Goal: Check status: Check status

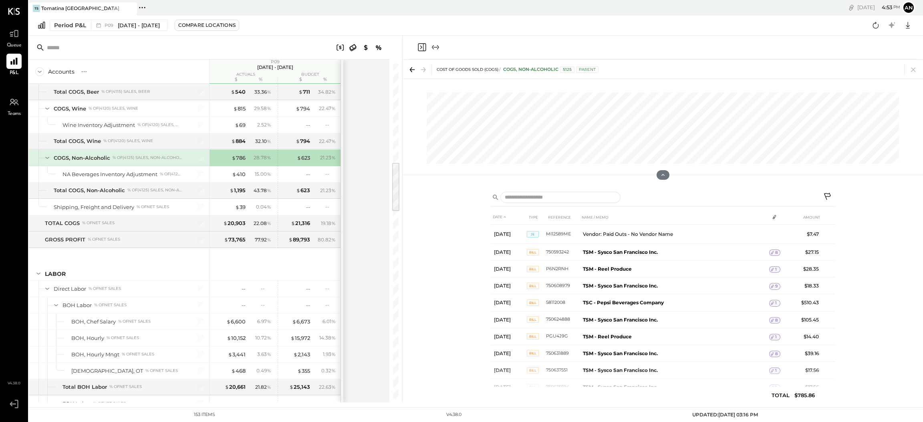
scroll to position [661, 0]
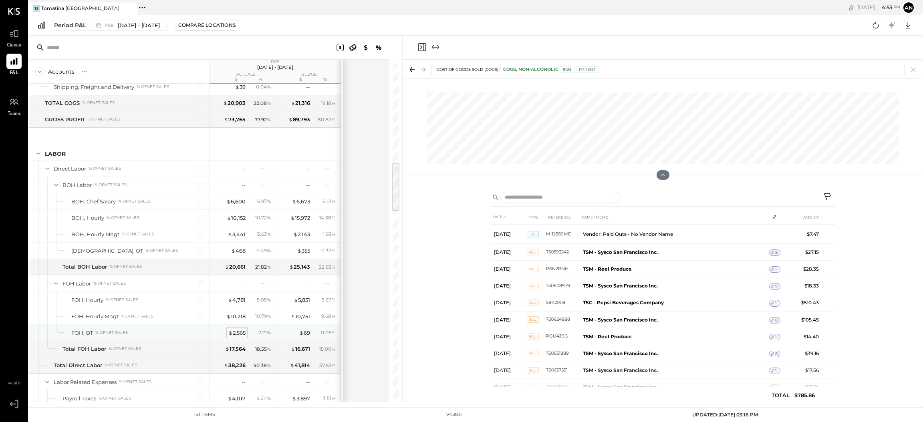
click at [236, 335] on div "$ 2,565" at bounding box center [236, 333] width 17 height 8
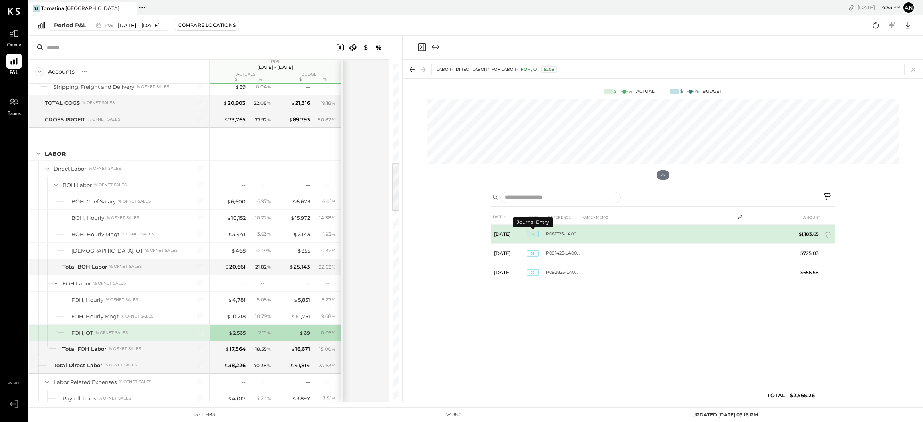
click at [531, 234] on span "JE" at bounding box center [533, 234] width 12 height 6
click at [549, 234] on td "P081725-LA005128" at bounding box center [563, 234] width 34 height 19
click at [561, 234] on td "P081725-LA005128" at bounding box center [563, 234] width 34 height 19
click at [534, 232] on span "JE" at bounding box center [533, 234] width 12 height 6
click at [509, 231] on td "[DATE]" at bounding box center [509, 234] width 36 height 19
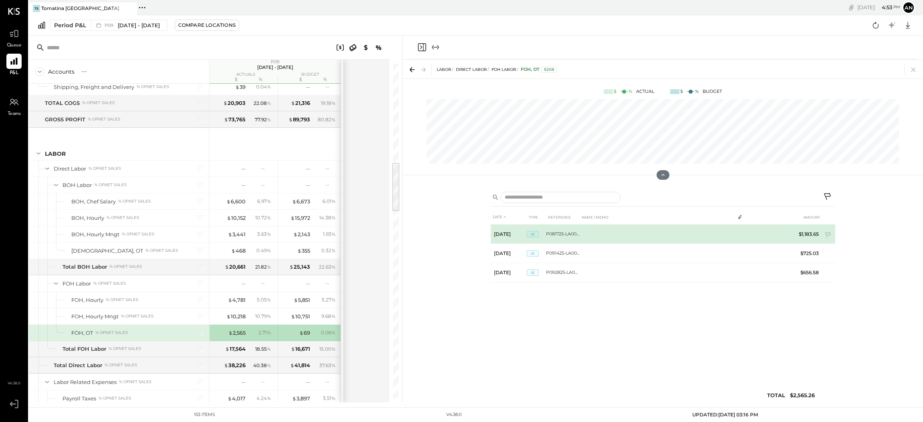
click at [572, 236] on td "P081725-LA005128" at bounding box center [563, 234] width 34 height 19
click at [817, 232] on td "$1,183.65" at bounding box center [807, 234] width 31 height 19
click at [799, 235] on td "$1,183.65" at bounding box center [807, 234] width 31 height 19
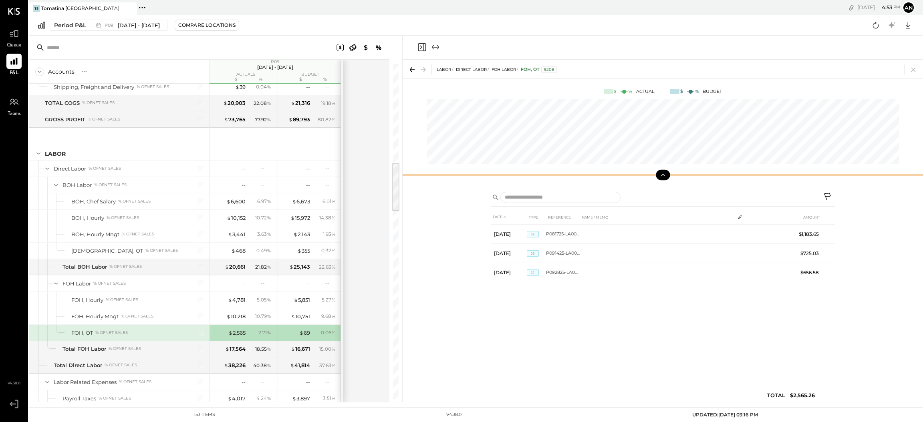
click at [660, 174] on icon at bounding box center [663, 175] width 7 height 7
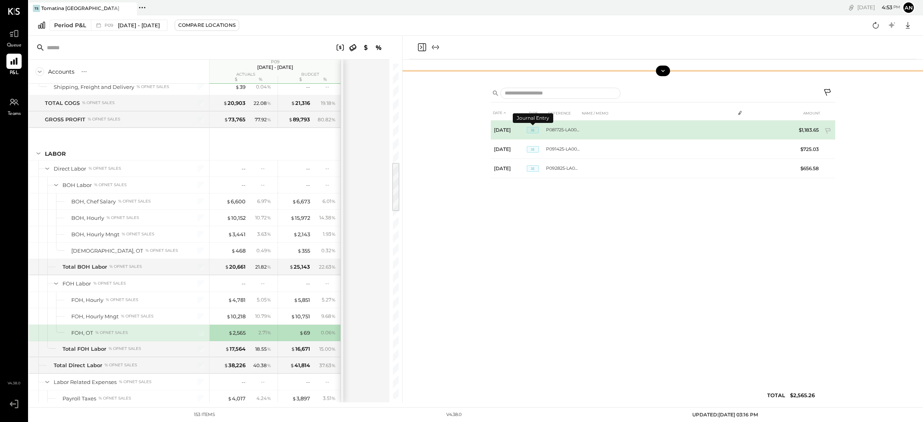
click at [530, 129] on span "JE" at bounding box center [533, 130] width 12 height 6
click at [556, 131] on td "P081725-LA005128" at bounding box center [563, 130] width 34 height 19
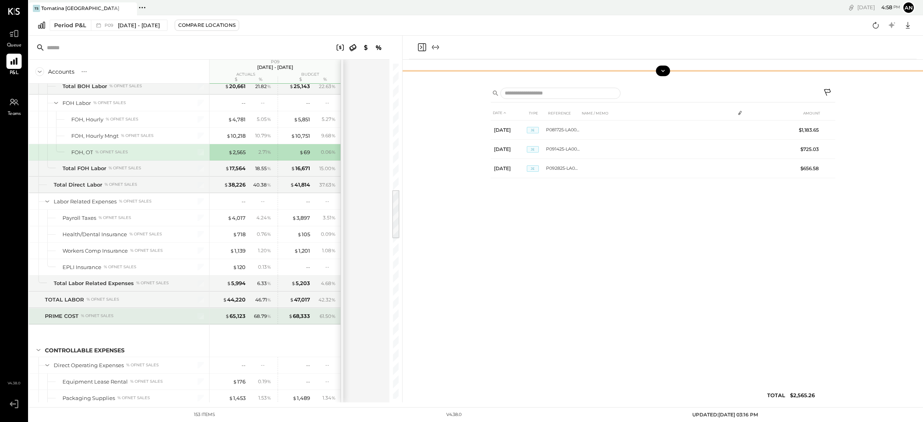
scroll to position [902, 0]
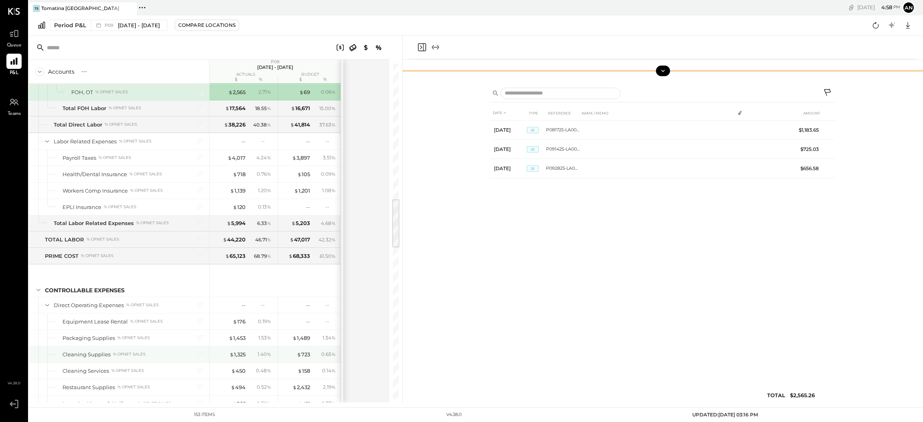
click at [95, 357] on div "Cleaning Supplies" at bounding box center [87, 355] width 48 height 8
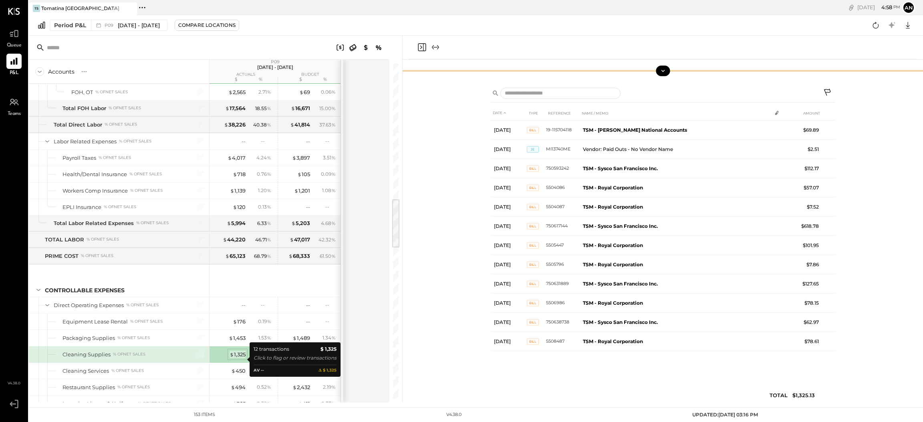
click at [239, 359] on div "$ 1,325" at bounding box center [238, 355] width 16 height 8
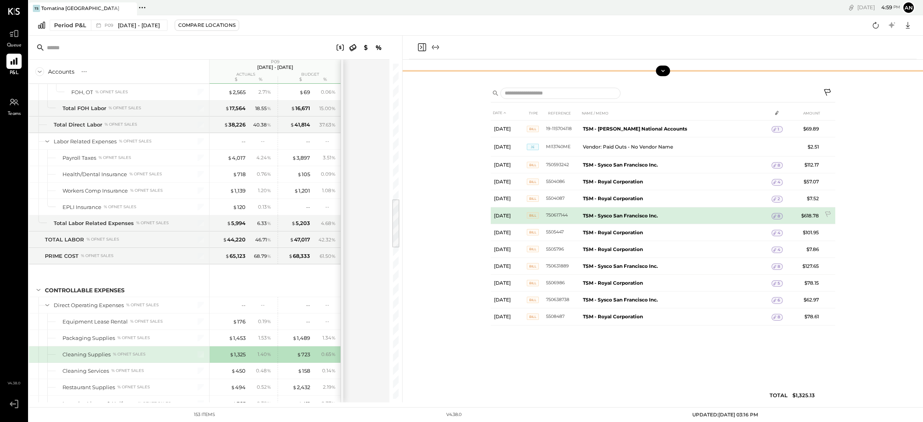
click at [778, 215] on span "8" at bounding box center [779, 217] width 2 height 6
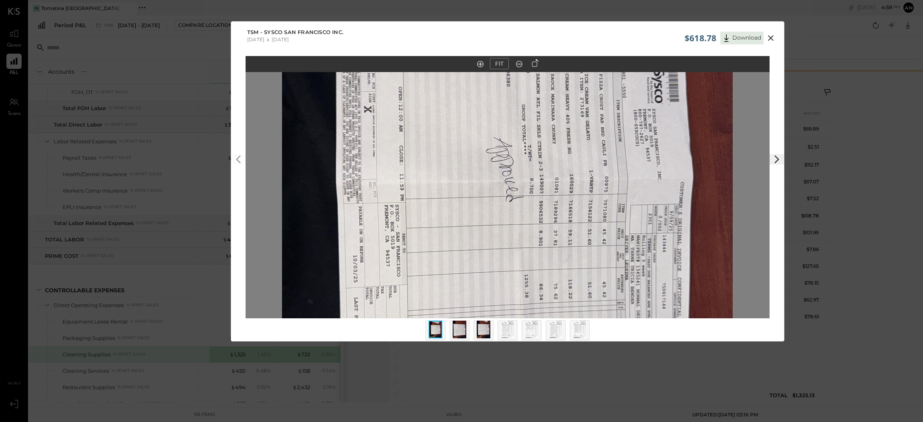
click at [458, 336] on img at bounding box center [460, 330] width 14 height 18
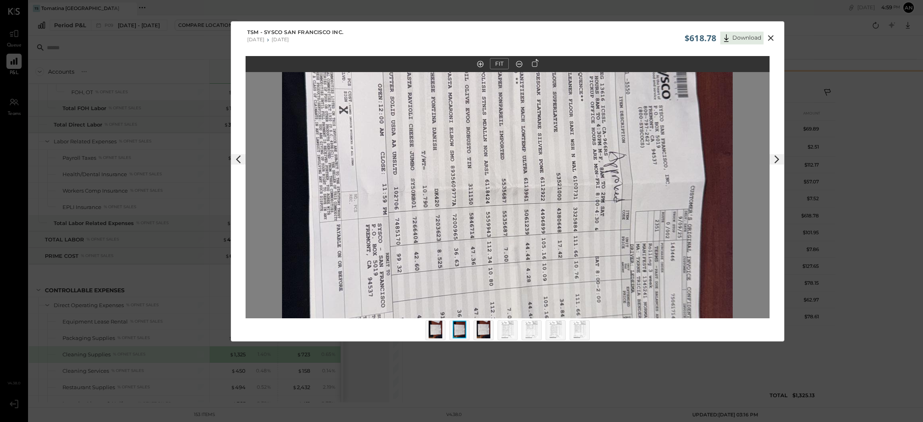
click at [773, 37] on icon at bounding box center [771, 38] width 10 height 10
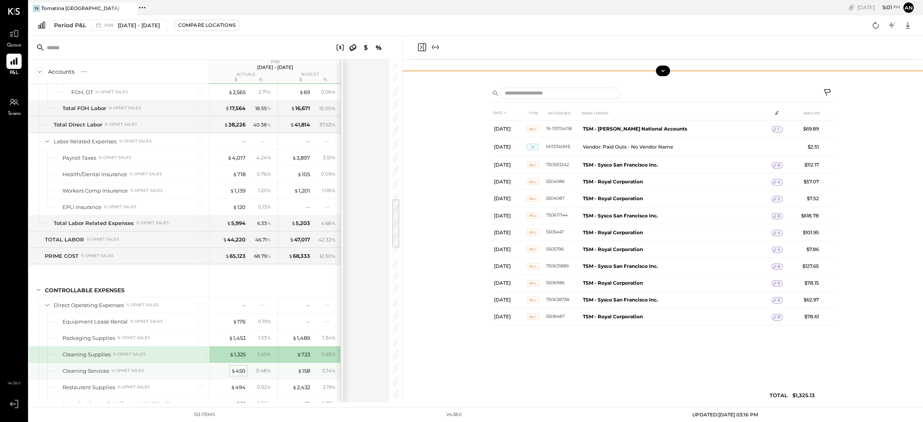
click at [240, 375] on div "$ 450" at bounding box center [238, 372] width 14 height 8
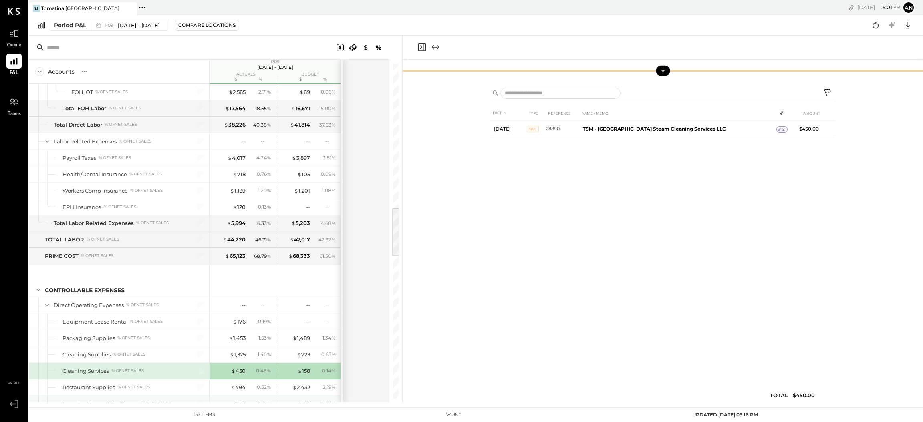
scroll to position [962, 0]
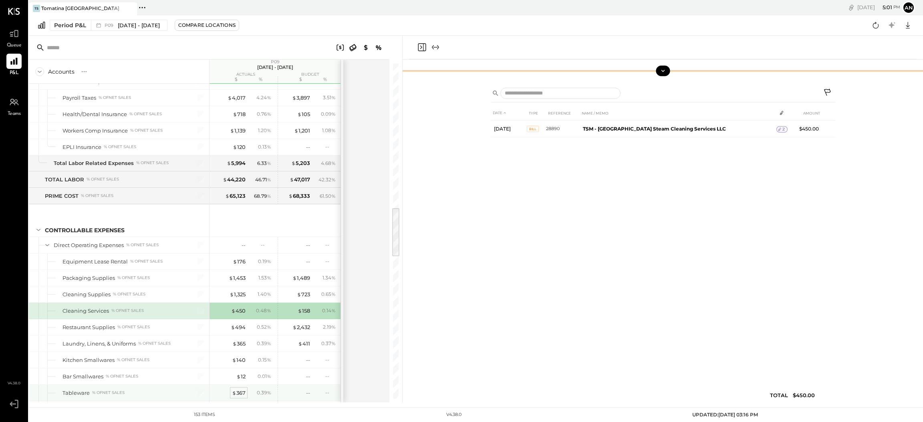
click at [244, 397] on div "$ 367" at bounding box center [239, 394] width 14 height 8
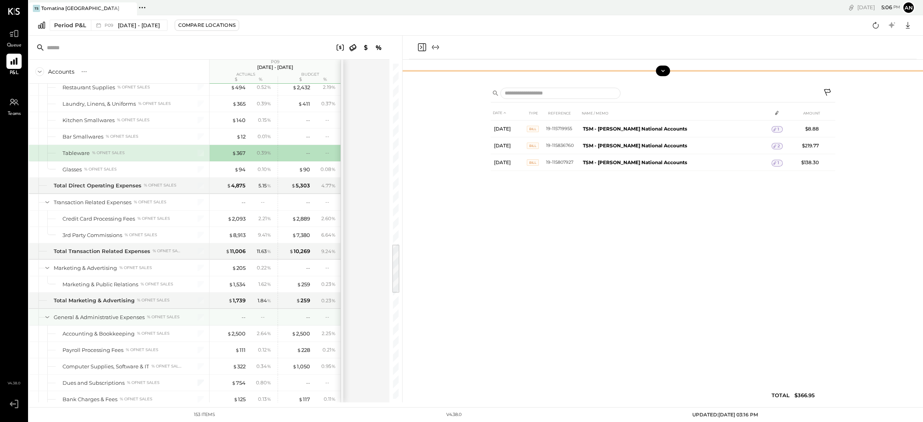
scroll to position [1262, 0]
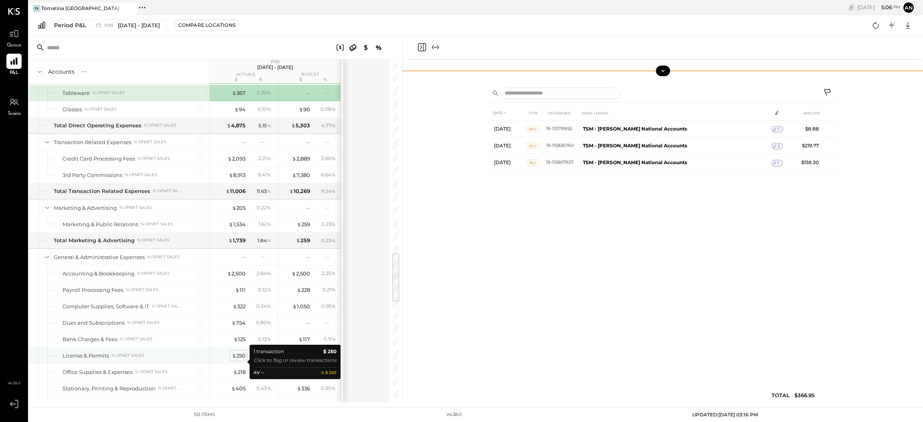
click at [239, 359] on div "$ 250" at bounding box center [239, 356] width 14 height 8
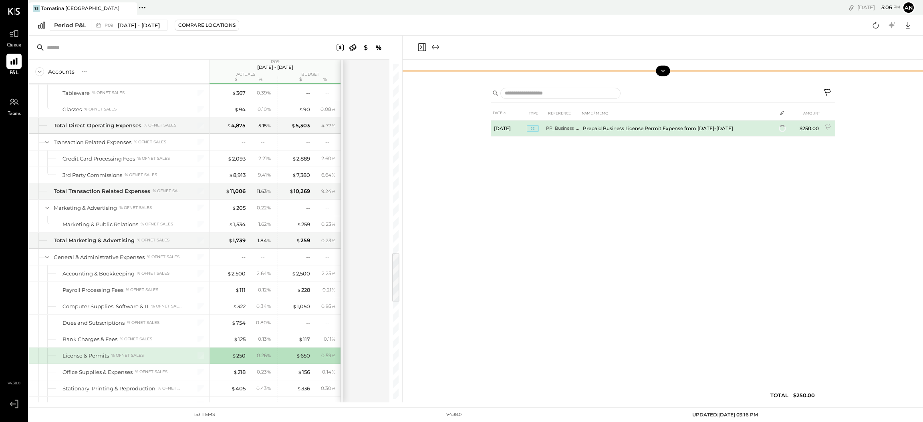
click at [578, 131] on td "PP_Business_P09-25" at bounding box center [563, 129] width 34 height 16
click at [733, 129] on td "Prepaid Business License Permit Expense from [DATE]-[DATE]" at bounding box center [679, 130] width 198 height 19
click at [723, 130] on td "Prepaid Business License Permit Expense from [DATE]-[DATE]" at bounding box center [679, 130] width 198 height 19
click at [530, 127] on span "JE" at bounding box center [533, 130] width 12 height 6
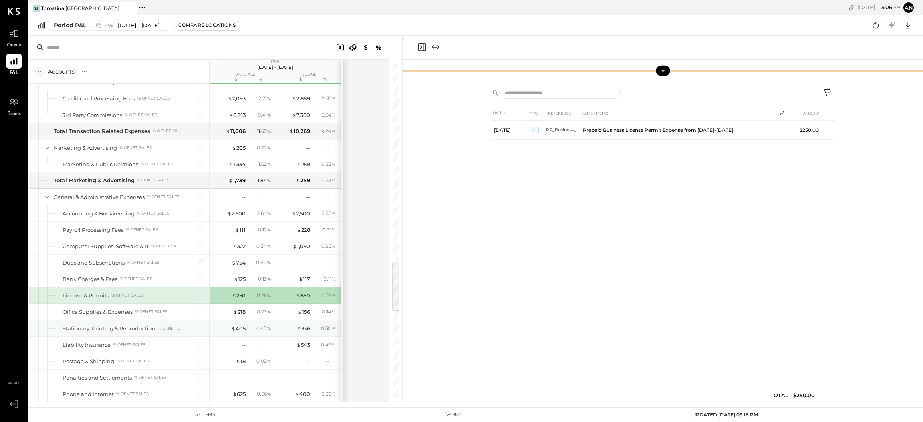
scroll to position [1382, 0]
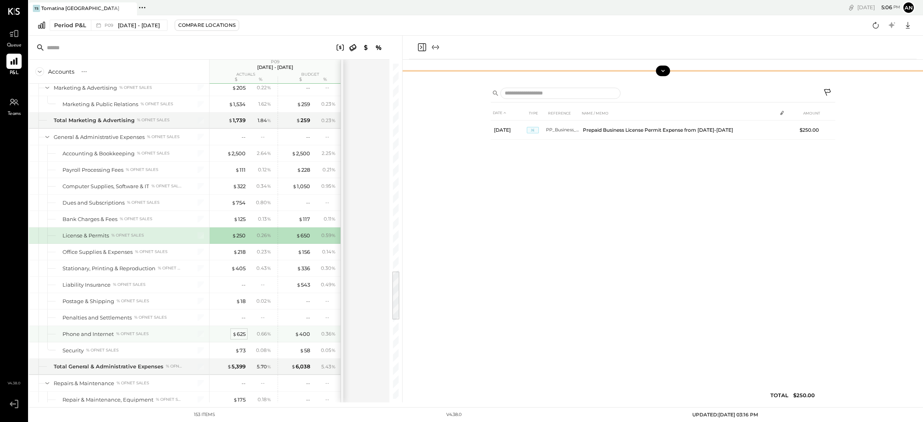
click at [239, 338] on div "$ 625" at bounding box center [238, 335] width 13 height 8
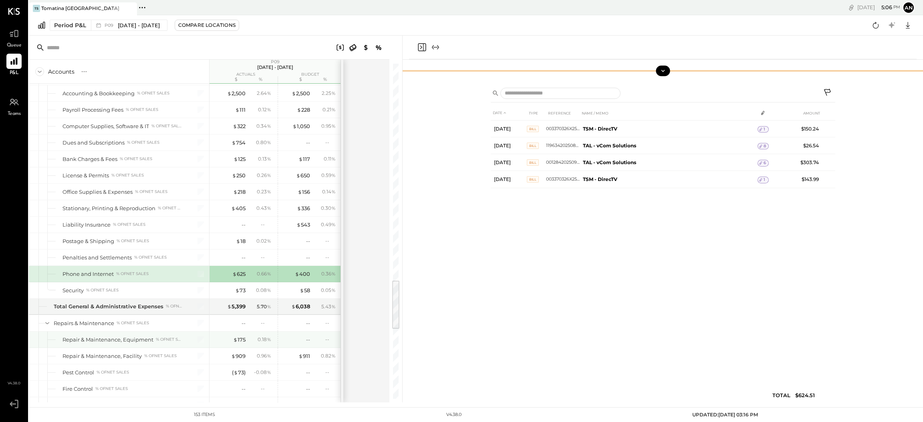
scroll to position [1502, 0]
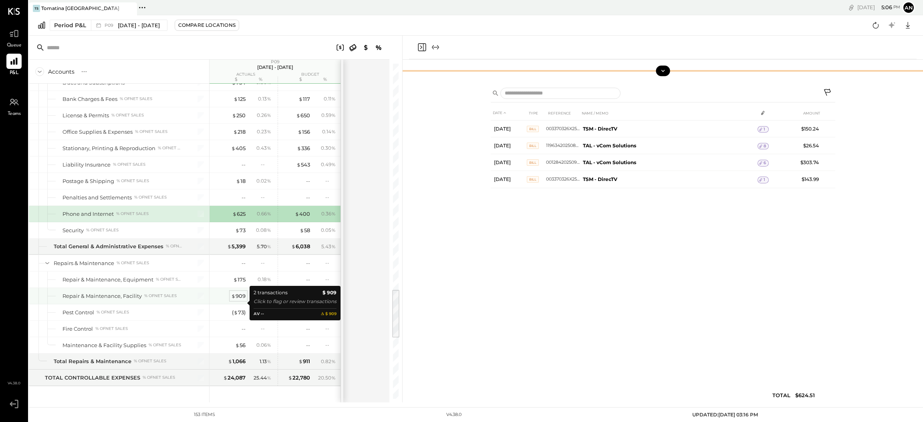
click at [234, 299] on span "$" at bounding box center [233, 296] width 4 height 6
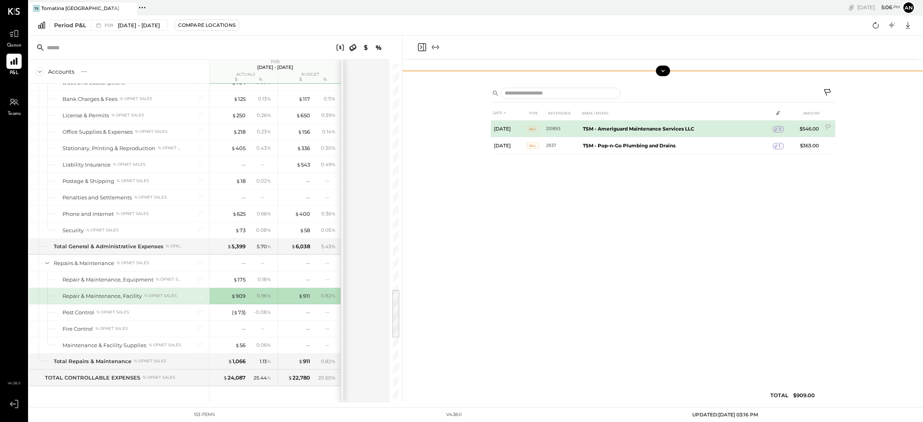
click at [779, 129] on span "3" at bounding box center [780, 130] width 2 height 6
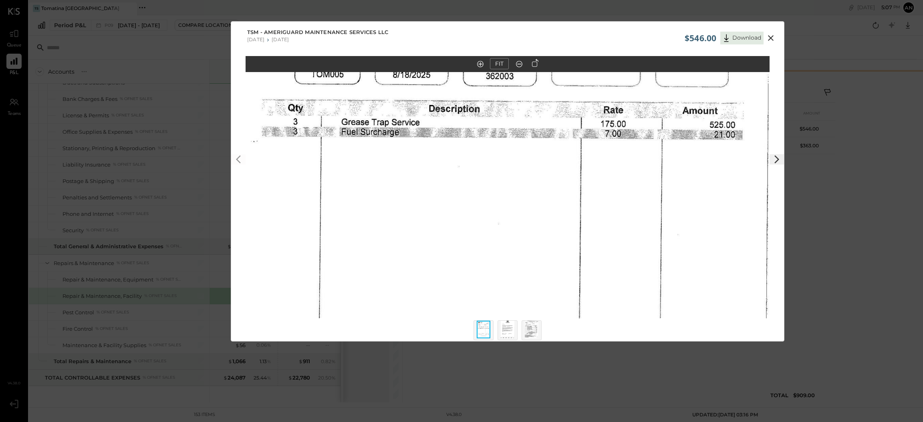
click at [769, 36] on icon at bounding box center [771, 38] width 6 height 6
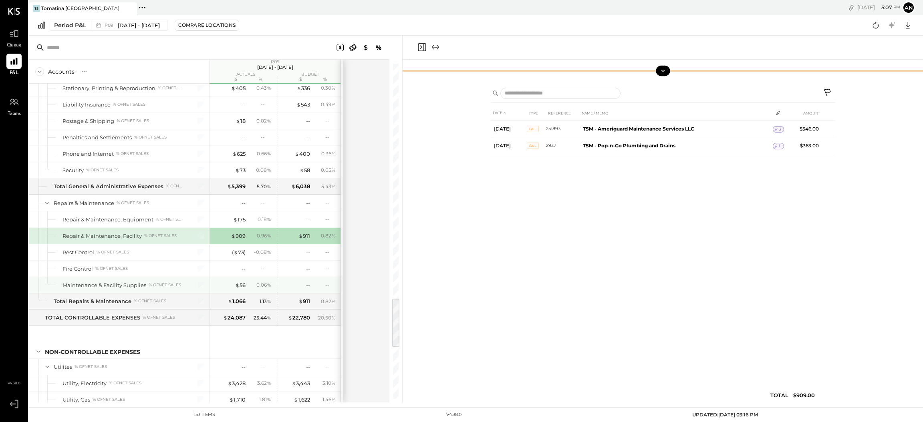
scroll to position [1623, 0]
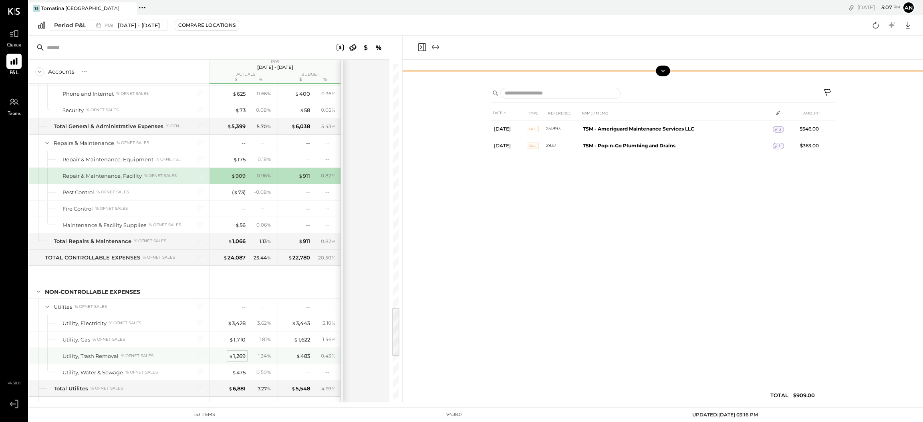
click at [238, 360] on div "$ 1,269" at bounding box center [237, 357] width 17 height 8
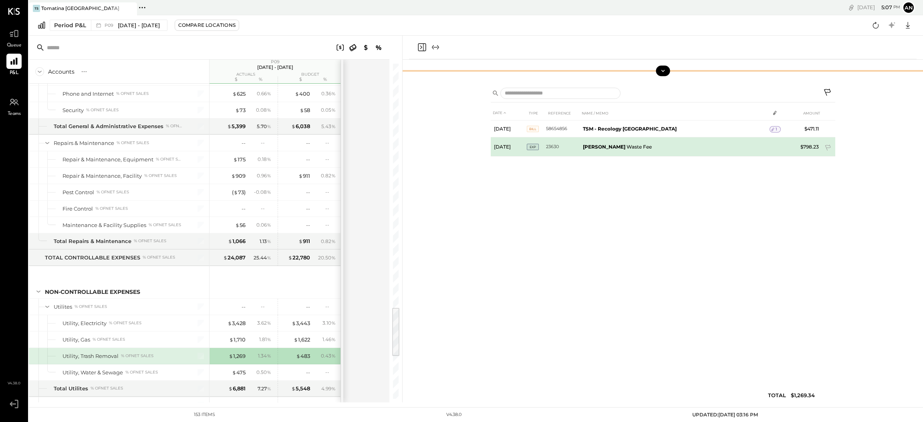
click at [682, 144] on td "[PERSON_NAME] Waste Fee" at bounding box center [675, 146] width 190 height 19
click at [622, 148] on td "[PERSON_NAME] Waste Fee" at bounding box center [675, 146] width 190 height 19
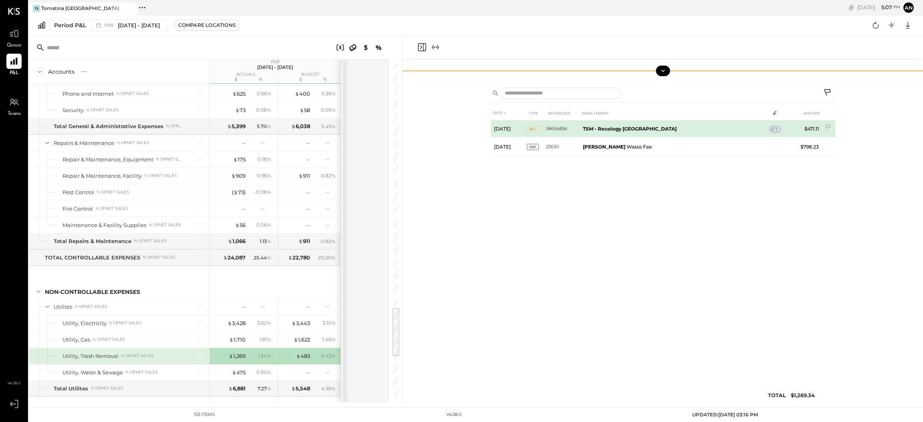
click at [776, 127] on span "1" at bounding box center [777, 130] width 2 height 6
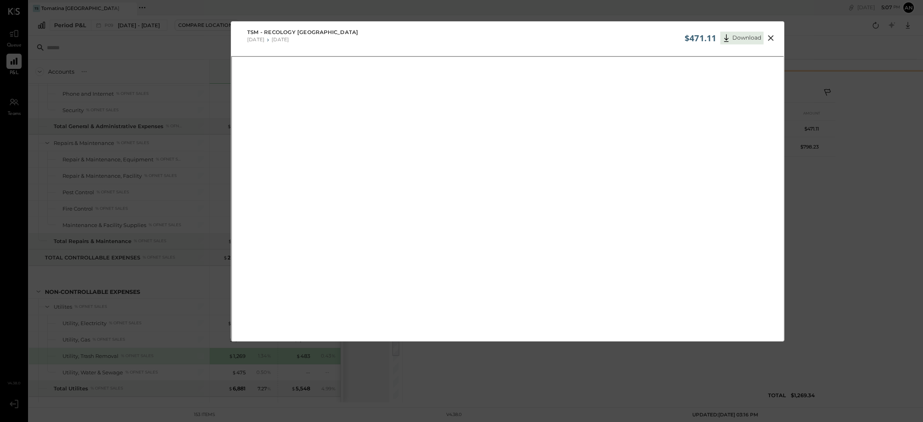
click at [770, 36] on icon at bounding box center [771, 38] width 10 height 10
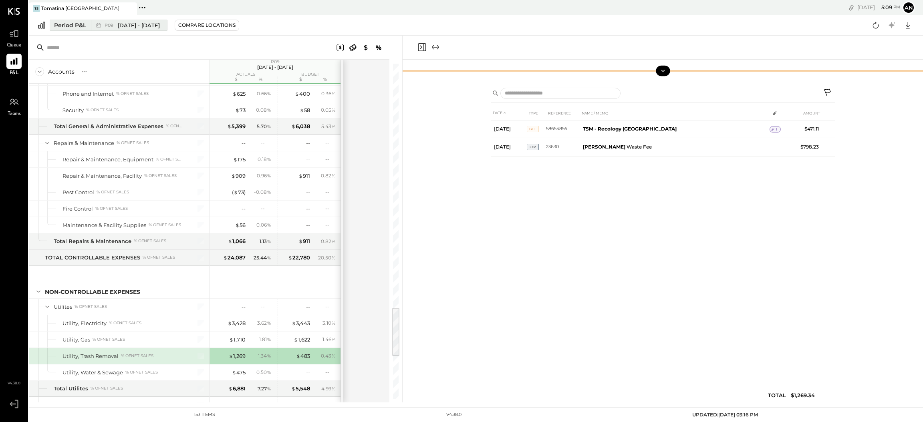
click at [122, 24] on span "[DATE] - [DATE]" at bounding box center [139, 26] width 42 height 8
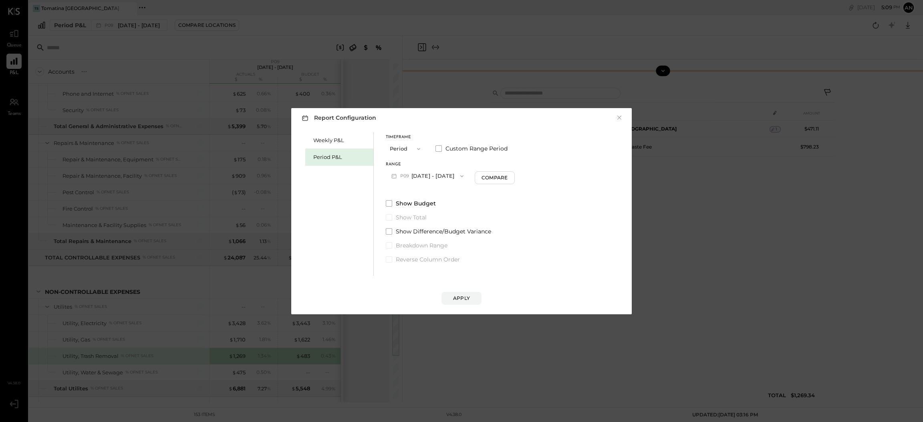
click at [412, 149] on span "button" at bounding box center [417, 149] width 10 height 6
click at [412, 149] on div "Period" at bounding box center [405, 149] width 39 height 14
click at [448, 178] on button "P10 [DATE] - [DATE]" at bounding box center [427, 176] width 82 height 15
click at [511, 361] on div "Report Configuration × Weekly P&L Period P&L Timeframe Period Custom Range Peri…" at bounding box center [461, 211] width 923 height 422
